Goal: Task Accomplishment & Management: Complete application form

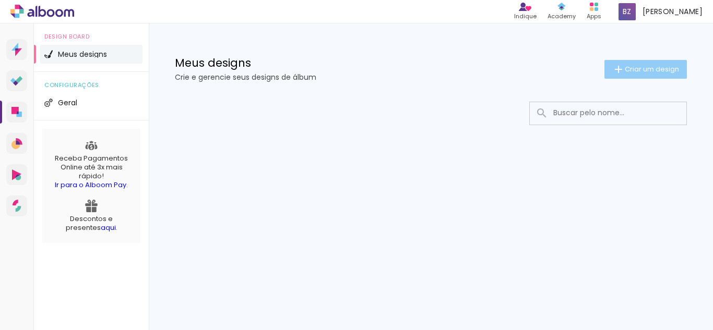
click at [645, 66] on span "Criar um design" at bounding box center [652, 69] width 54 height 7
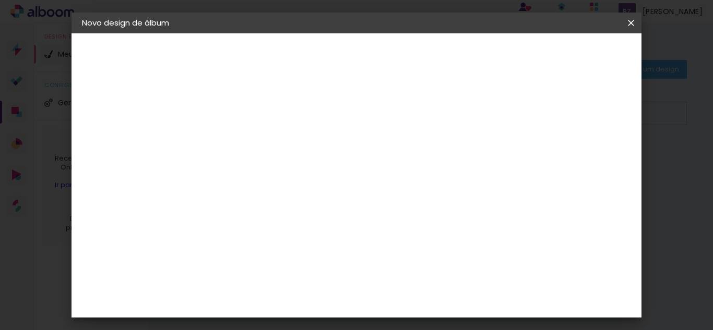
click at [253, 139] on input at bounding box center [253, 140] width 0 height 16
type input "teste"
type paper-input "teste"
click at [0, 0] on slot "Avançar" at bounding box center [0, 0] width 0 height 0
click at [212, 122] on div "Fornecedor Escolha um fornecedor ou avance com o tamanho livre. Voltar Avançar" at bounding box center [335, 77] width 256 height 89
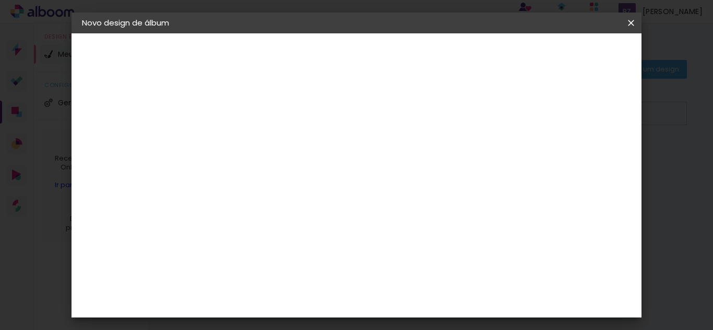
click at [286, 213] on div "3" at bounding box center [279, 218] width 113 height 14
click at [268, 202] on input at bounding box center [279, 198] width 105 height 13
type input "photoalbum"
type paper-input "photoalbum"
click at [285, 235] on div "Photoalbum Universal" at bounding box center [270, 238] width 51 height 17
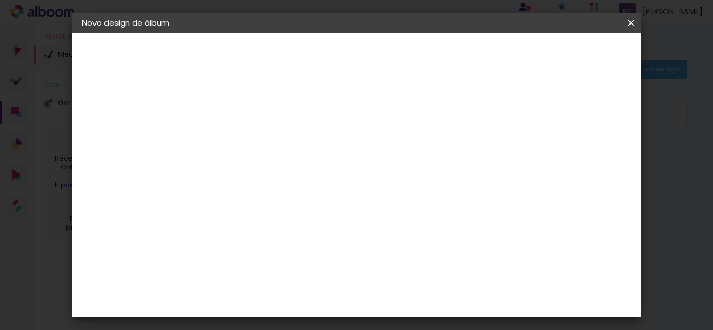
click at [296, 237] on div "Photoalbum Universal" at bounding box center [270, 238] width 51 height 17
click at [0, 0] on slot "Tamanho Livre" at bounding box center [0, 0] width 0 height 0
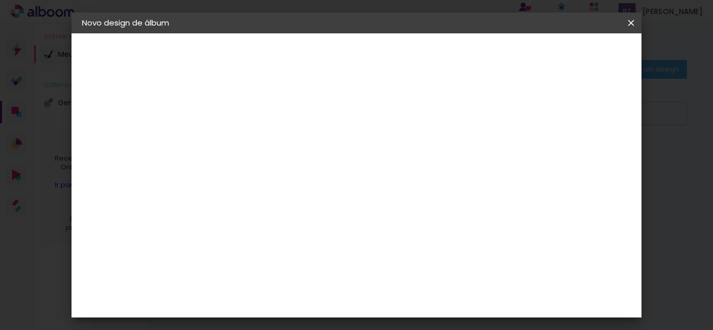
click at [415, 214] on div "Sugerir uma encadernadora" at bounding box center [382, 217] width 65 height 17
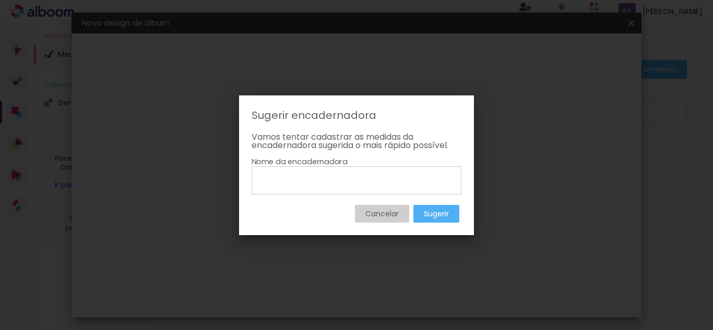
click at [0, 0] on slot "Cancelar" at bounding box center [0, 0] width 0 height 0
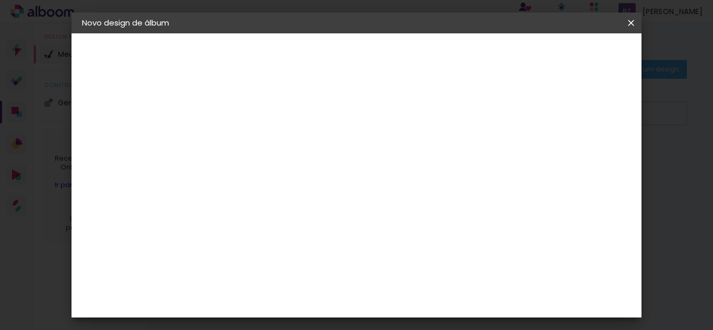
click at [0, 0] on slot "Avançar" at bounding box center [0, 0] width 0 height 0
click at [555, 85] on header "Tamanho livre Defina a largura, altura e sangria das lâminas. Voltar Iniciar de…" at bounding box center [399, 60] width 385 height 54
click at [0, 0] on slot "Mostrar sangria" at bounding box center [0, 0] width 0 height 0
type paper-checkbox "on"
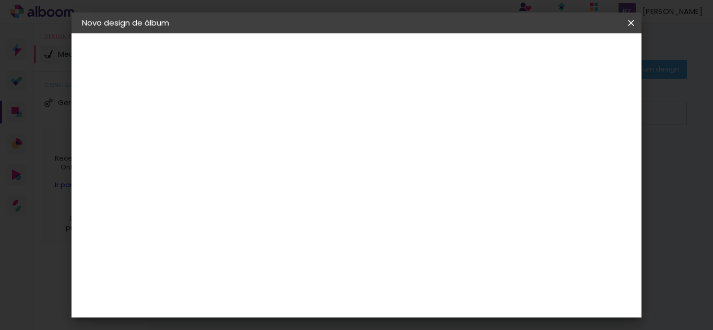
scroll to position [36, 0]
click at [340, 125] on span "30" at bounding box center [338, 128] width 17 height 16
click at [574, 128] on input "5" at bounding box center [579, 122] width 19 height 16
type input "4"
type paper-input "4"
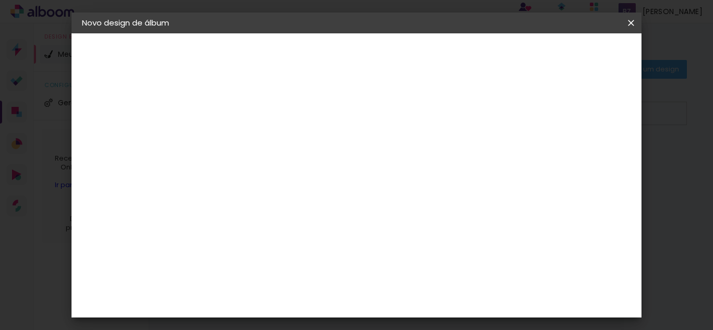
click at [587, 150] on input "4" at bounding box center [580, 158] width 19 height 16
type input "5"
type paper-input "5"
click at [586, 154] on input "5" at bounding box center [580, 158] width 19 height 16
type input "6"
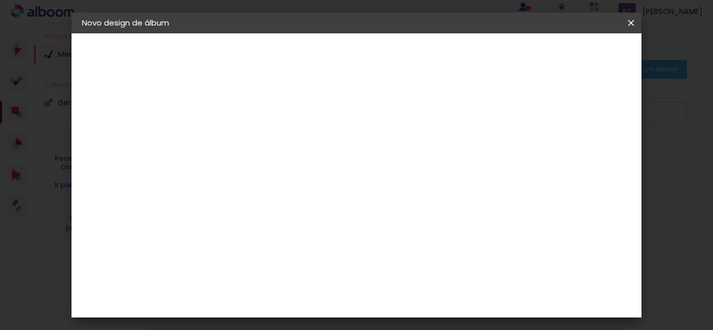
type paper-input "6"
click at [586, 154] on input "6" at bounding box center [579, 158] width 19 height 16
type input "7"
type paper-input "7"
click at [586, 154] on input "7" at bounding box center [578, 158] width 19 height 16
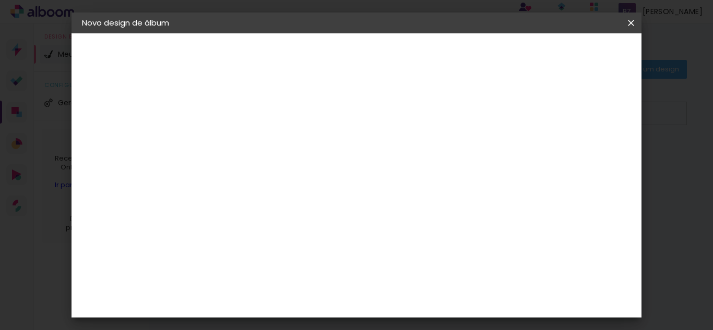
type input "8"
type paper-input "8"
click at [584, 153] on input "8" at bounding box center [576, 158] width 19 height 16
type input "9"
type paper-input "9"
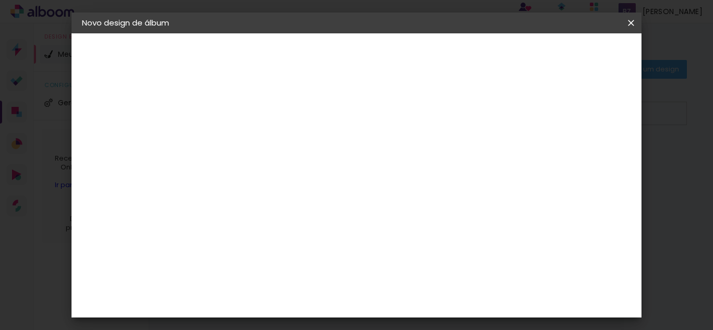
click at [584, 153] on input "9" at bounding box center [575, 158] width 19 height 16
click at [585, 153] on div "mm" at bounding box center [593, 158] width 16 height 16
type input "10"
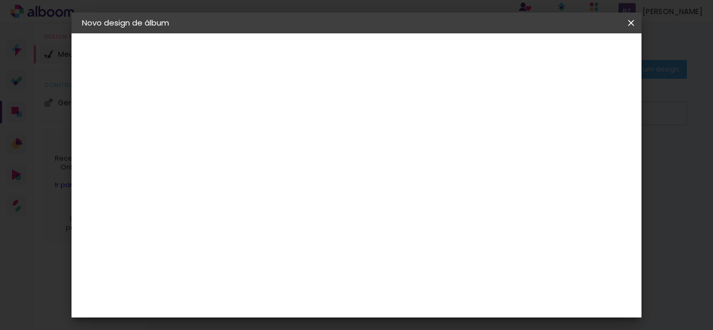
type paper-input "10"
click at [578, 153] on input "10" at bounding box center [575, 158] width 19 height 16
type input "11"
type paper-input "11"
click at [578, 153] on input "11" at bounding box center [574, 158] width 19 height 16
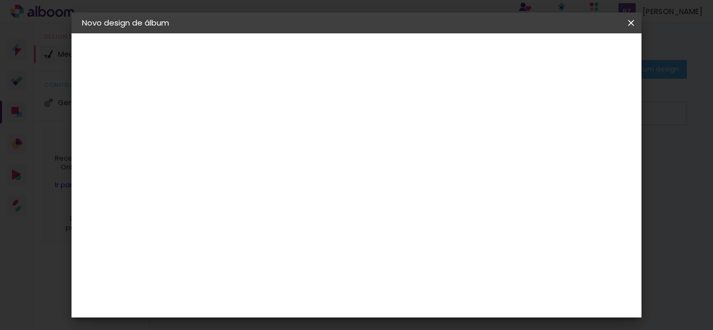
type input "12"
type paper-input "12"
click at [578, 153] on input "12" at bounding box center [572, 158] width 19 height 16
type input "13"
type paper-input "13"
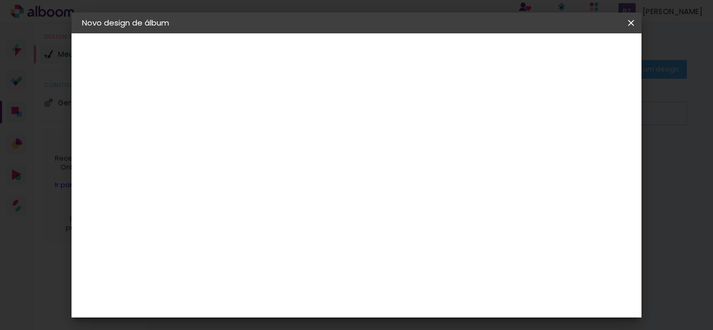
click at [578, 153] on input "13" at bounding box center [572, 158] width 19 height 16
type input "14"
type paper-input "14"
click at [578, 153] on input "14" at bounding box center [571, 158] width 19 height 16
click at [231, 270] on input "30" at bounding box center [219, 270] width 27 height 16
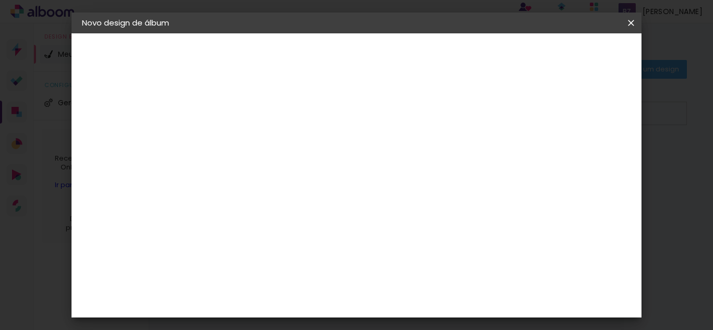
type input "3"
type input "21"
type paper-input "21"
click at [341, 166] on span "30" at bounding box center [338, 164] width 17 height 16
click at [342, 164] on span "30" at bounding box center [338, 164] width 17 height 16
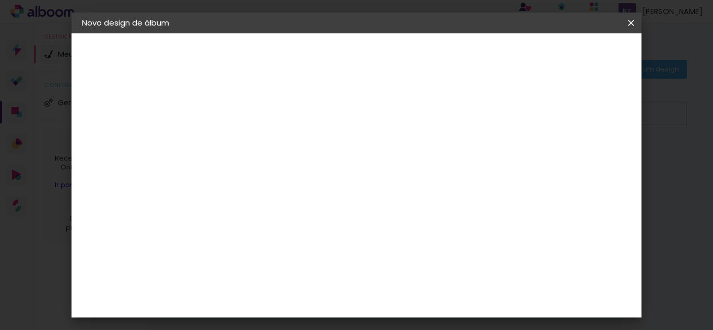
click at [342, 167] on span "30" at bounding box center [338, 164] width 17 height 16
type input "13"
type paper-input "13"
click at [572, 158] on input "13" at bounding box center [570, 158] width 19 height 16
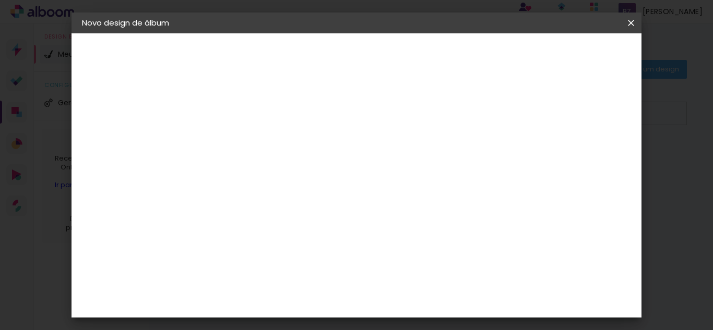
click at [571, 158] on input "13" at bounding box center [571, 158] width 19 height 16
type input "5"
type paper-input "5"
click at [344, 163] on span "30" at bounding box center [338, 164] width 17 height 16
drag, startPoint x: 344, startPoint y: 163, endPoint x: 327, endPoint y: 162, distance: 16.7
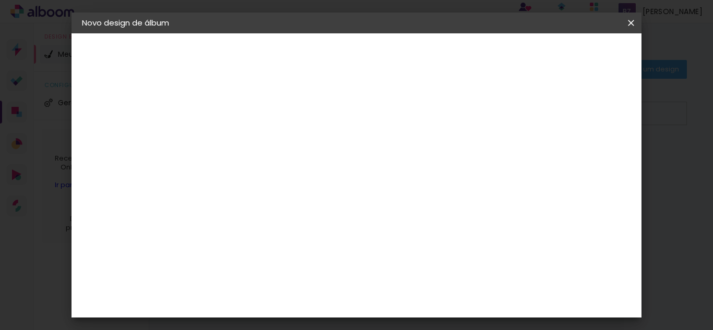
click at [327, 162] on div "30 cm" at bounding box center [345, 163] width 151 height 26
click at [256, 103] on div "mm Mostrar sangria" at bounding box center [399, 82] width 385 height 99
click at [249, 125] on input "2" at bounding box center [246, 119] width 36 height 13
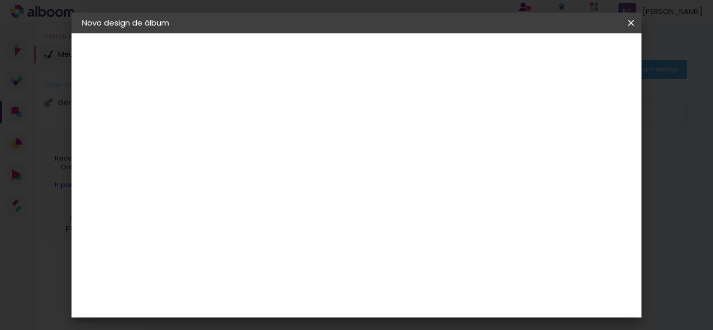
type input "3"
type paper-input "3"
click at [259, 115] on input "3" at bounding box center [246, 119] width 36 height 13
type input "2"
type paper-input "2"
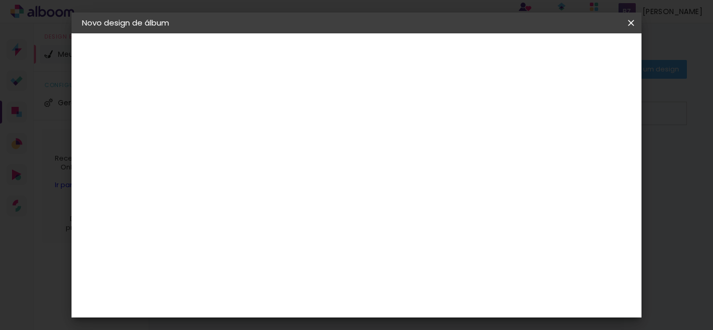
click at [259, 125] on input "2" at bounding box center [246, 119] width 36 height 13
click at [384, 151] on div "30 cm cm cm mm A maioria das encadernadoras sugere 5mm de sangria." at bounding box center [399, 174] width 385 height 84
click at [629, 27] on iron-icon at bounding box center [631, 23] width 13 height 10
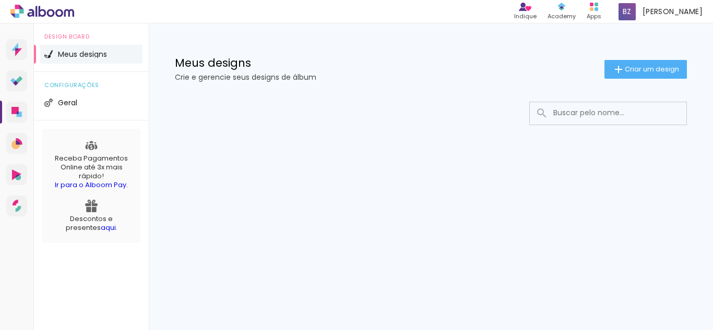
click at [41, 13] on icon at bounding box center [42, 12] width 64 height 14
click at [20, 78] on icon at bounding box center [19, 79] width 7 height 7
